Goal: Task Accomplishment & Management: Use online tool/utility

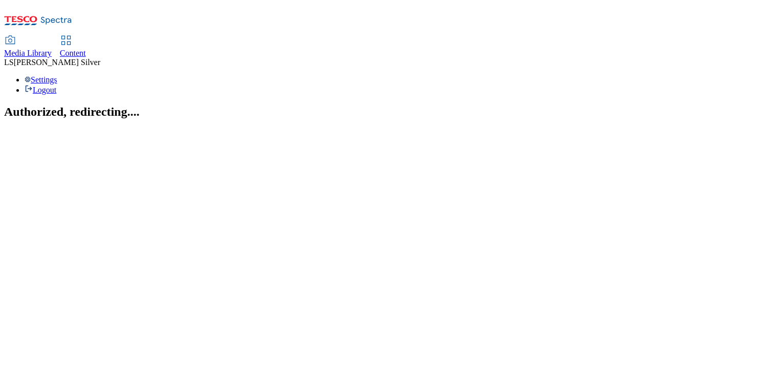
click at [52, 49] on span "Media Library" at bounding box center [28, 53] width 48 height 9
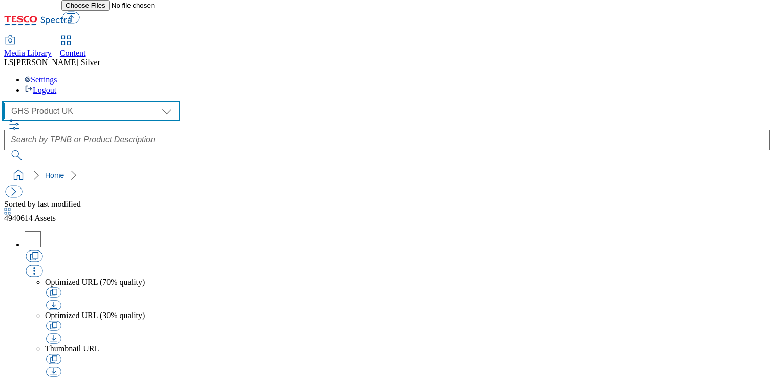
click at [76, 103] on select "GHS Marketing UK GHS Product [GEOGRAPHIC_DATA]" at bounding box center [91, 111] width 174 height 16
select select "flare-ghs-mktg"
click at [7, 103] on select "GHS Marketing UK GHS Product [GEOGRAPHIC_DATA]" at bounding box center [91, 111] width 174 height 16
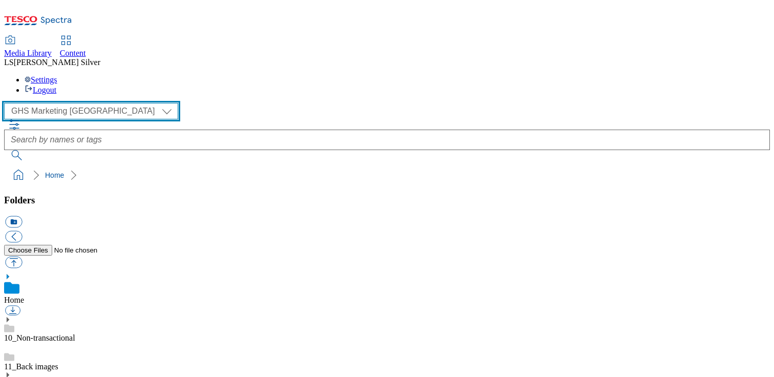
scroll to position [111, 0]
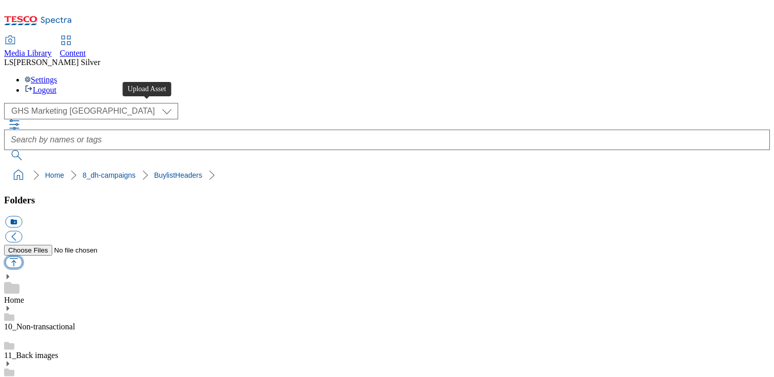
click at [22, 256] on button "button" at bounding box center [13, 262] width 17 height 12
type input "C:\fakepath\1758796799195-NO_TILE_BLH.png"
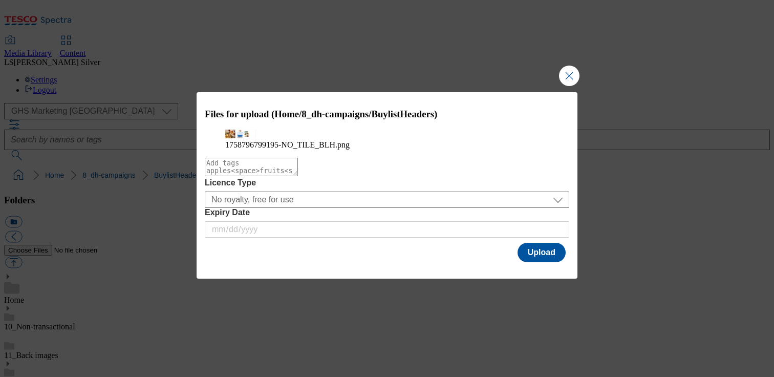
click at [519, 257] on div "Files for upload (Home/8_dh-campaigns/BuylistHeaders) 1758796799195-NO_TILE_BLH…" at bounding box center [387, 178] width 381 height 172
click at [530, 262] on button "Upload" at bounding box center [541, 252] width 48 height 19
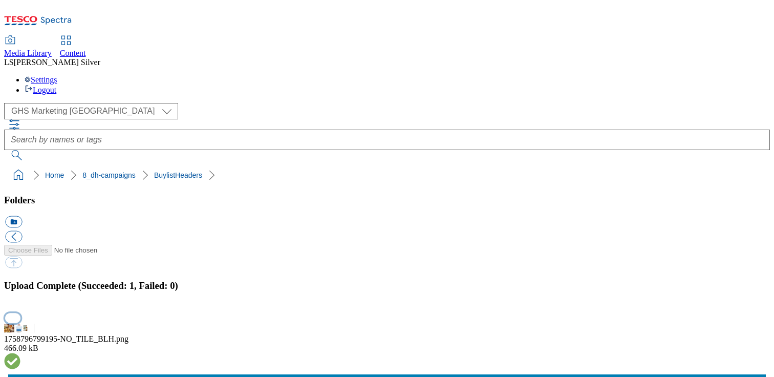
click at [20, 313] on button "button" at bounding box center [12, 318] width 15 height 10
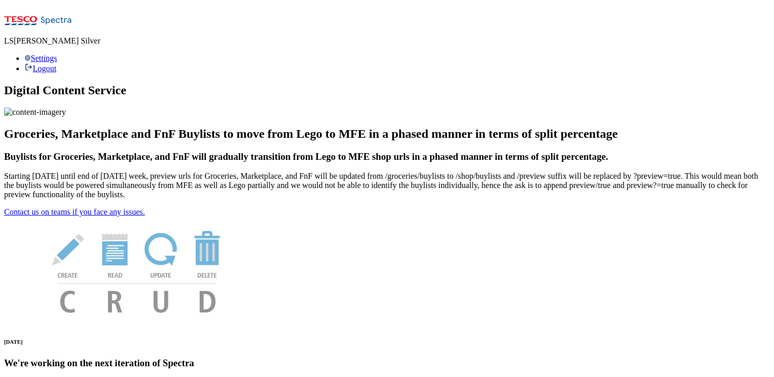
click at [29, 19] on icon at bounding box center [38, 23] width 68 height 21
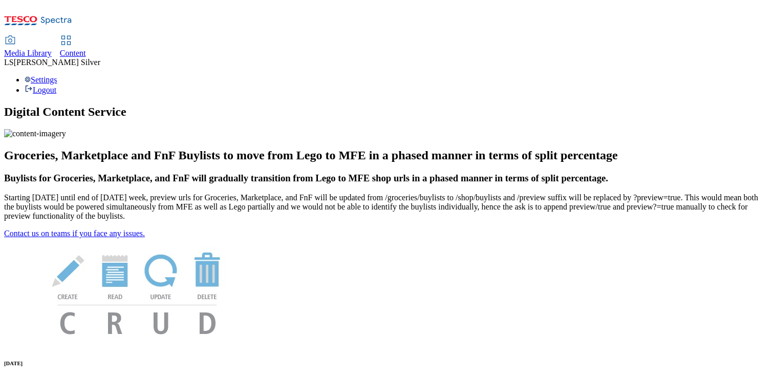
click at [52, 49] on div "Media Library" at bounding box center [28, 53] width 48 height 9
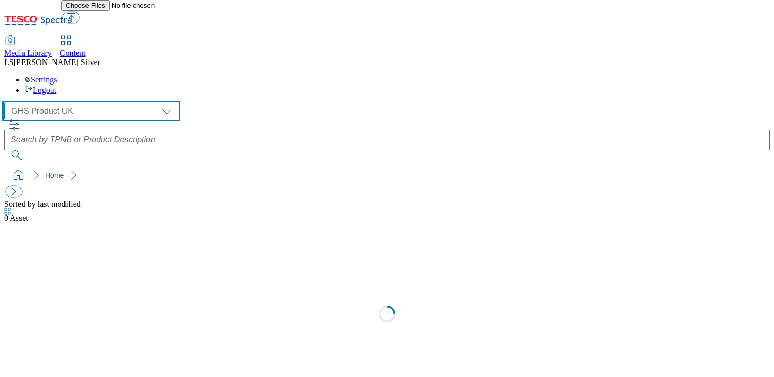
click at [80, 103] on select "GHS Marketing UK GHS Product [GEOGRAPHIC_DATA]" at bounding box center [91, 111] width 174 height 16
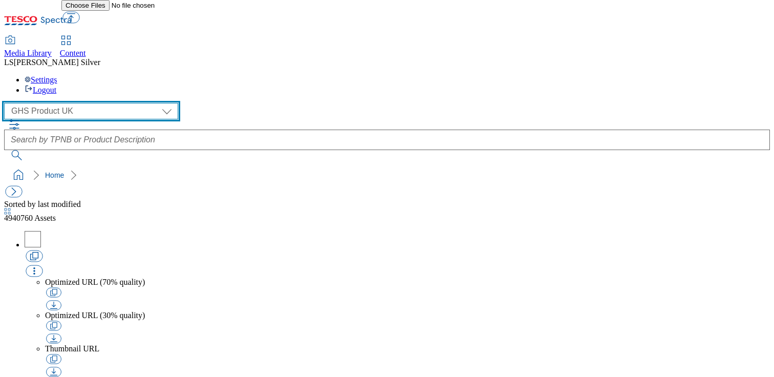
select select "flare-ghs-mktg"
click at [7, 103] on select "GHS Marketing UK GHS Product [GEOGRAPHIC_DATA]" at bounding box center [91, 111] width 174 height 16
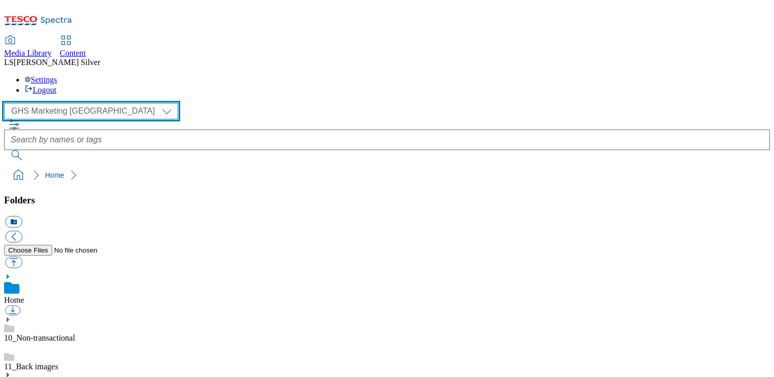
scroll to position [102, 0]
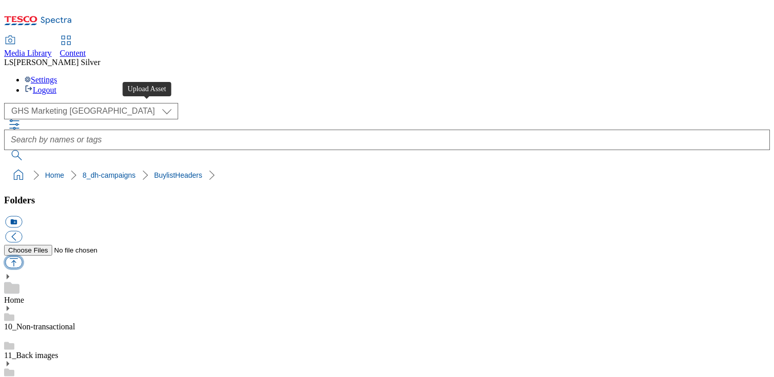
click at [22, 256] on button "button" at bounding box center [13, 262] width 17 height 12
type input "C:\fakepath\1758796799195-NO_TILE_BLH.png"
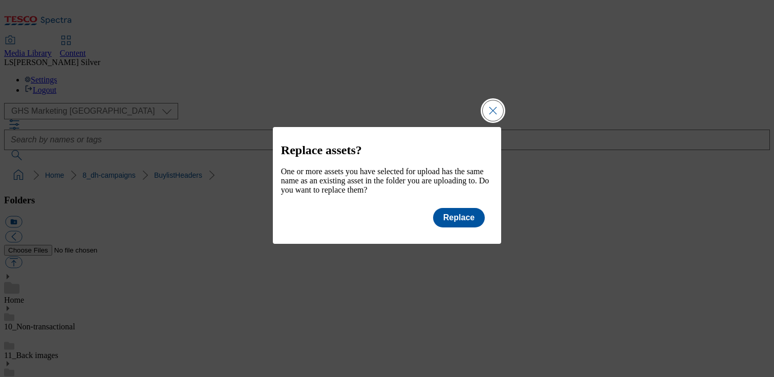
click at [493, 104] on button "Close Modal" at bounding box center [493, 110] width 20 height 20
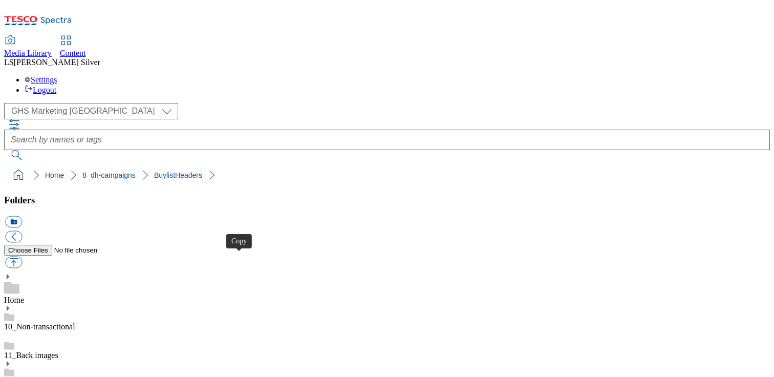
click at [86, 49] on span "Content" at bounding box center [73, 53] width 26 height 9
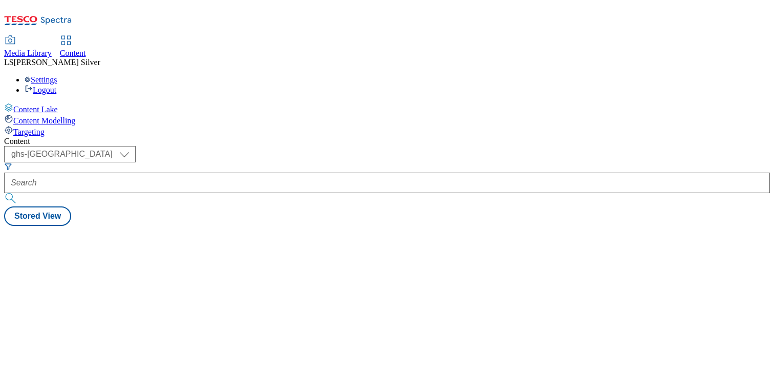
select select "ghs-[GEOGRAPHIC_DATA]"
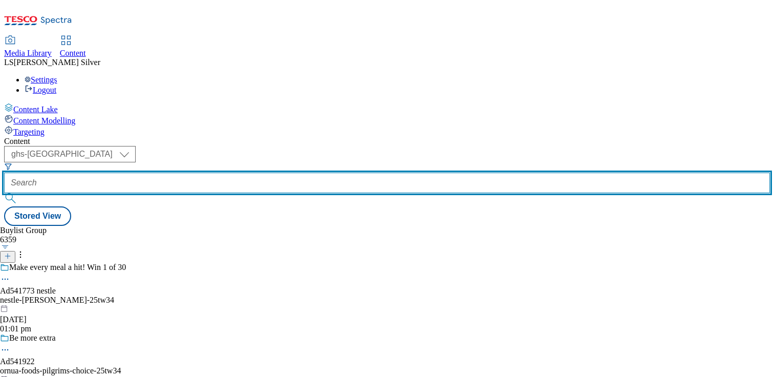
click at [241, 172] on input "text" at bounding box center [387, 182] width 766 height 20
paste input "birramoretti-tw3"
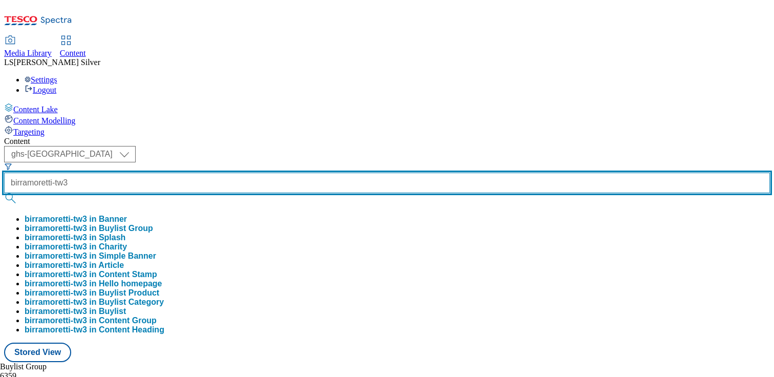
type input "birramoretti-tw3"
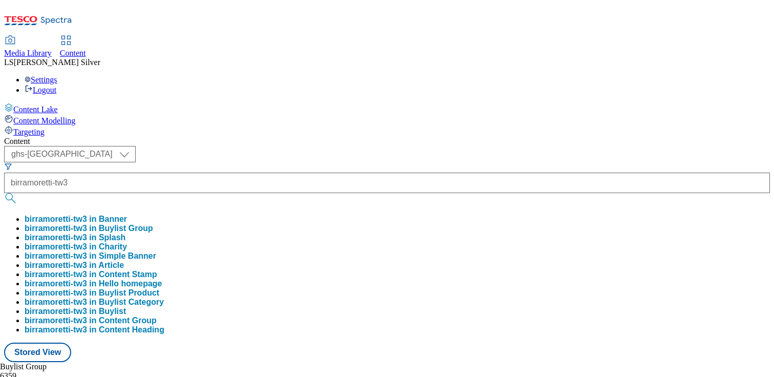
click at [153, 224] on button "birramoretti-tw3 in Buylist Group" at bounding box center [89, 228] width 128 height 9
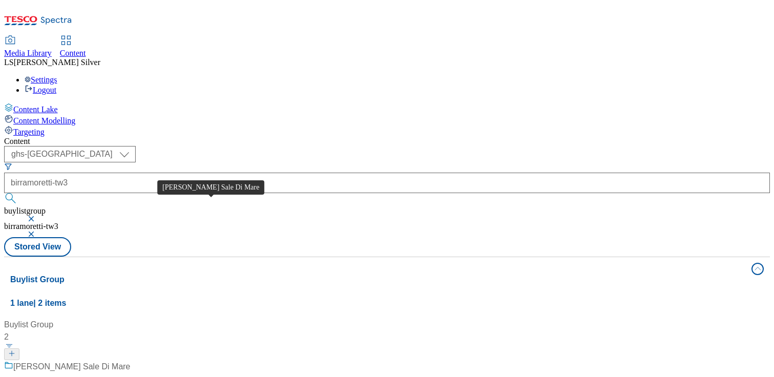
click at [130, 360] on div "[PERSON_NAME] Sale Di Mare" at bounding box center [71, 366] width 117 height 12
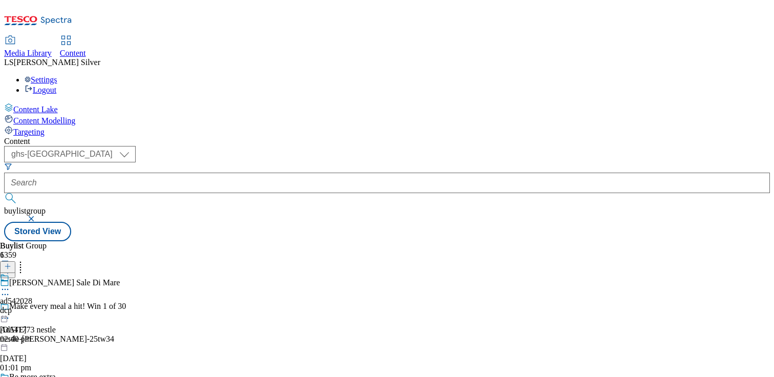
click at [10, 284] on icon at bounding box center [5, 289] width 10 height 10
click at [43, 307] on span "Edit" at bounding box center [38, 311] width 12 height 8
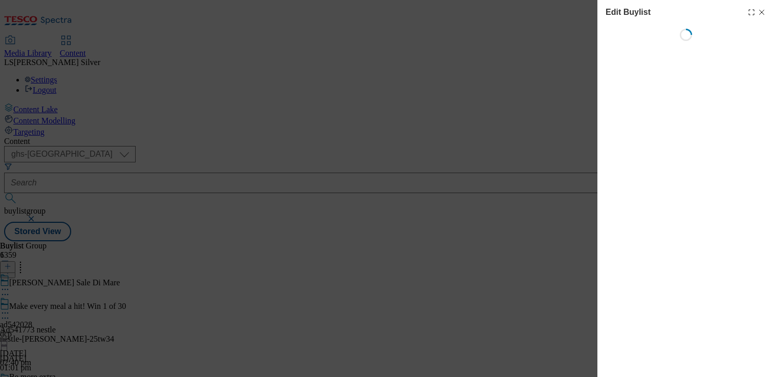
select select "tactical"
select select "dunnhumby"
select select "Banner"
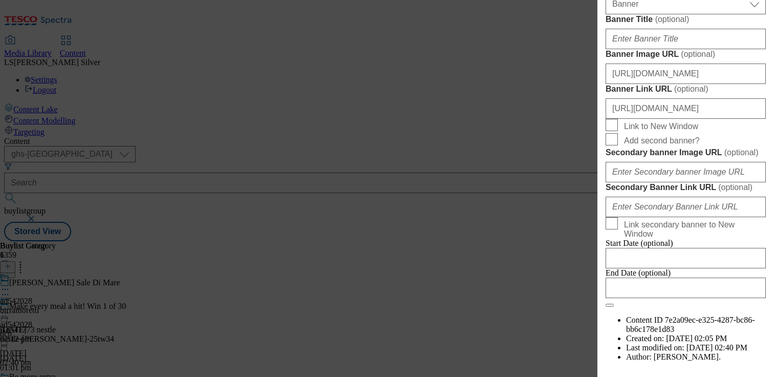
scroll to position [1015, 0]
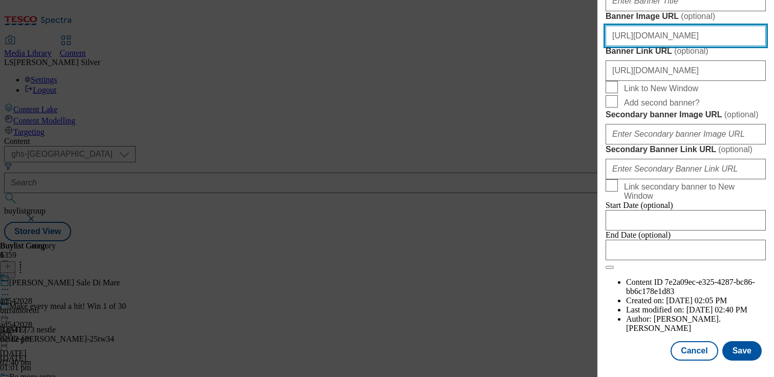
click at [677, 46] on input "https://digitalcontent.api.tesco.com/v2/media/ghs-mktg/2da52098-365f-4881-bdae-…" at bounding box center [685, 36] width 160 height 20
paste input "0b2f728b-9cac-4706-ab2d-223d343073bb/175879679919"
type input "https://digitalcontent.api.tesco.com/v2/media/ghs-mktg/0b2f728b-9cac-4706-ab2d-…"
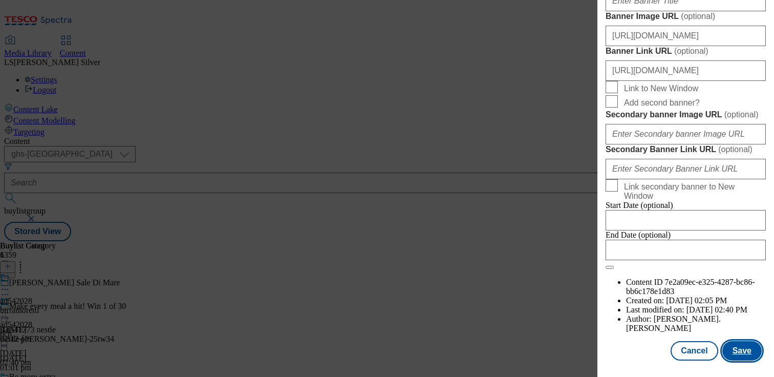
scroll to position [0, 0]
click at [744, 358] on button "Save" at bounding box center [741, 350] width 39 height 19
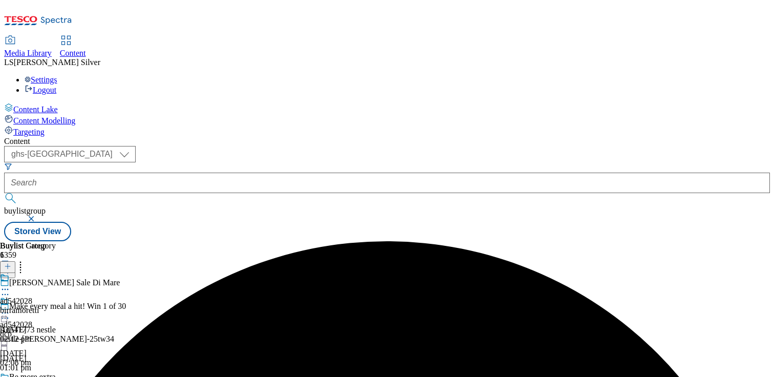
click at [10, 308] on icon at bounding box center [5, 313] width 10 height 10
click at [56, 376] on span "Preview" at bounding box center [44, 382] width 24 height 8
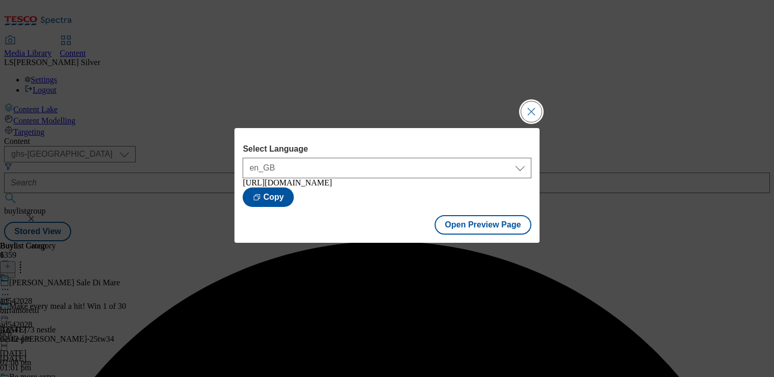
click at [530, 111] on button "Close Modal" at bounding box center [531, 111] width 20 height 20
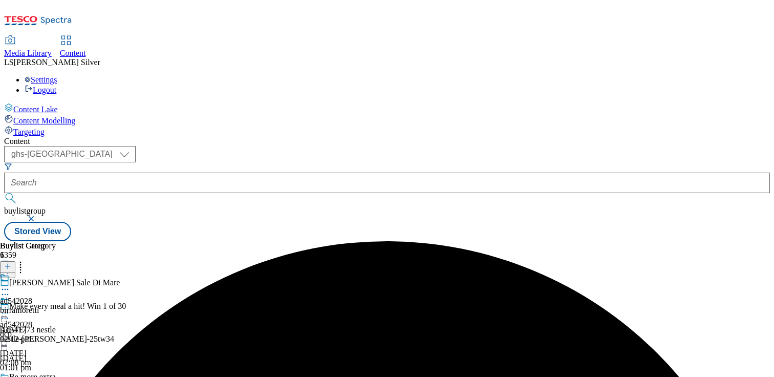
click at [10, 308] on icon at bounding box center [5, 313] width 10 height 10
